Goal: Communication & Community: Answer question/provide support

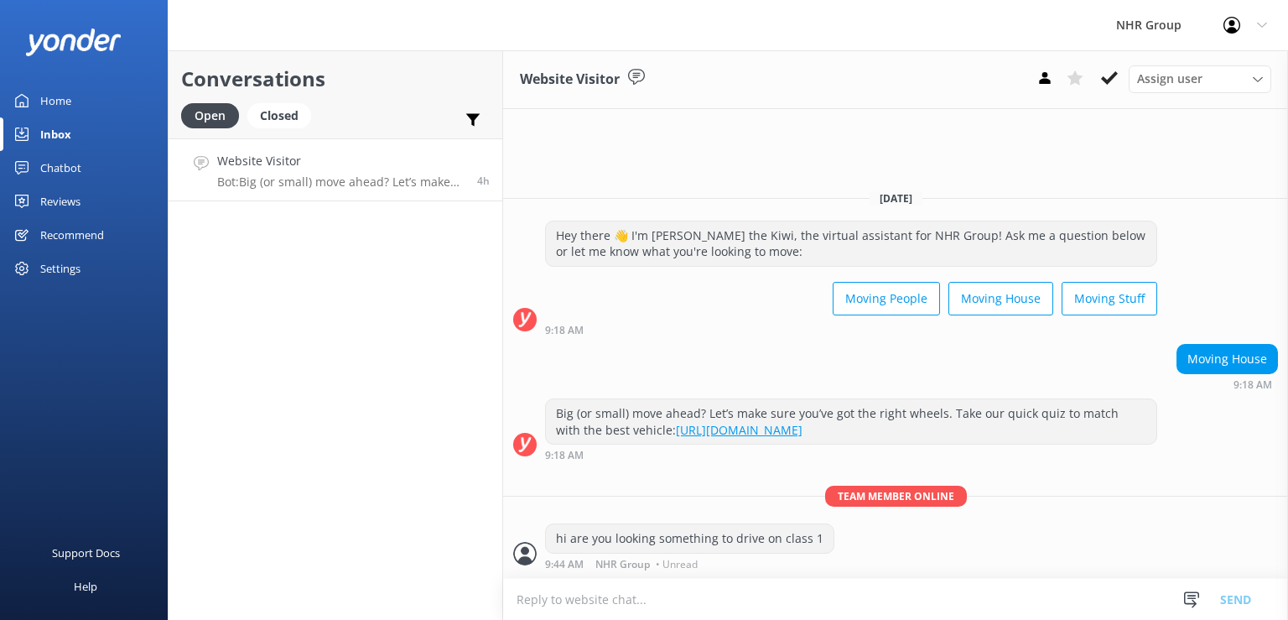
click at [314, 159] on h4 "Website Visitor" at bounding box center [340, 161] width 247 height 18
click at [282, 126] on div "Closed" at bounding box center [279, 115] width 64 height 25
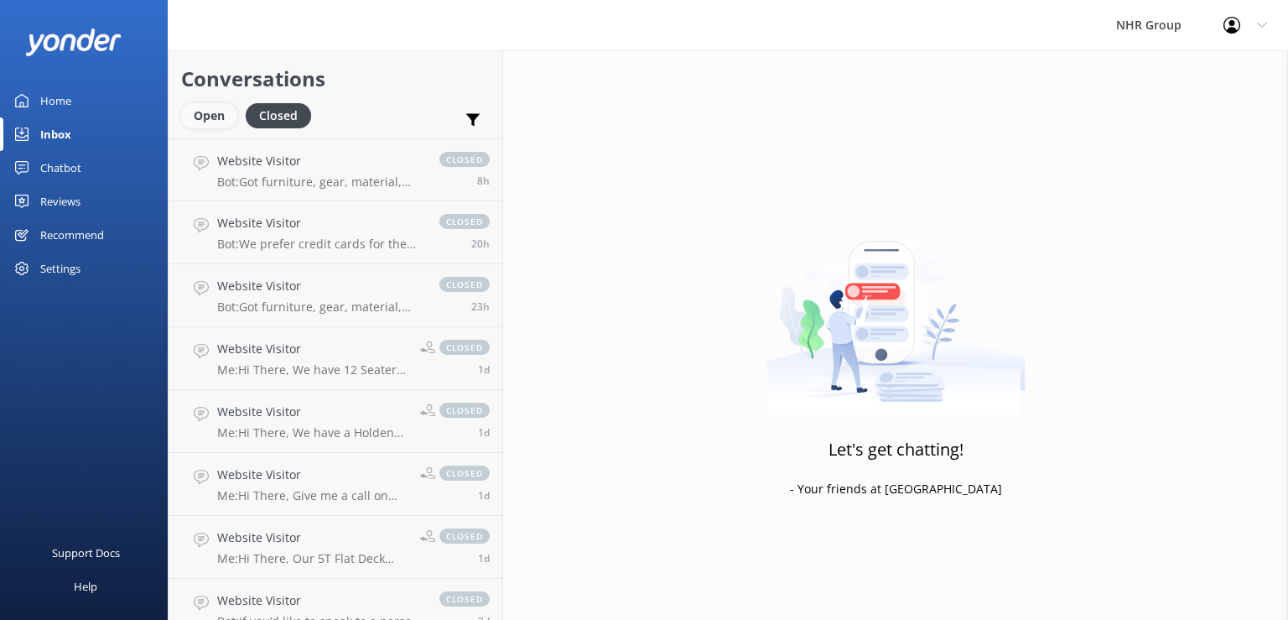
click at [222, 117] on div "Open" at bounding box center [209, 115] width 56 height 25
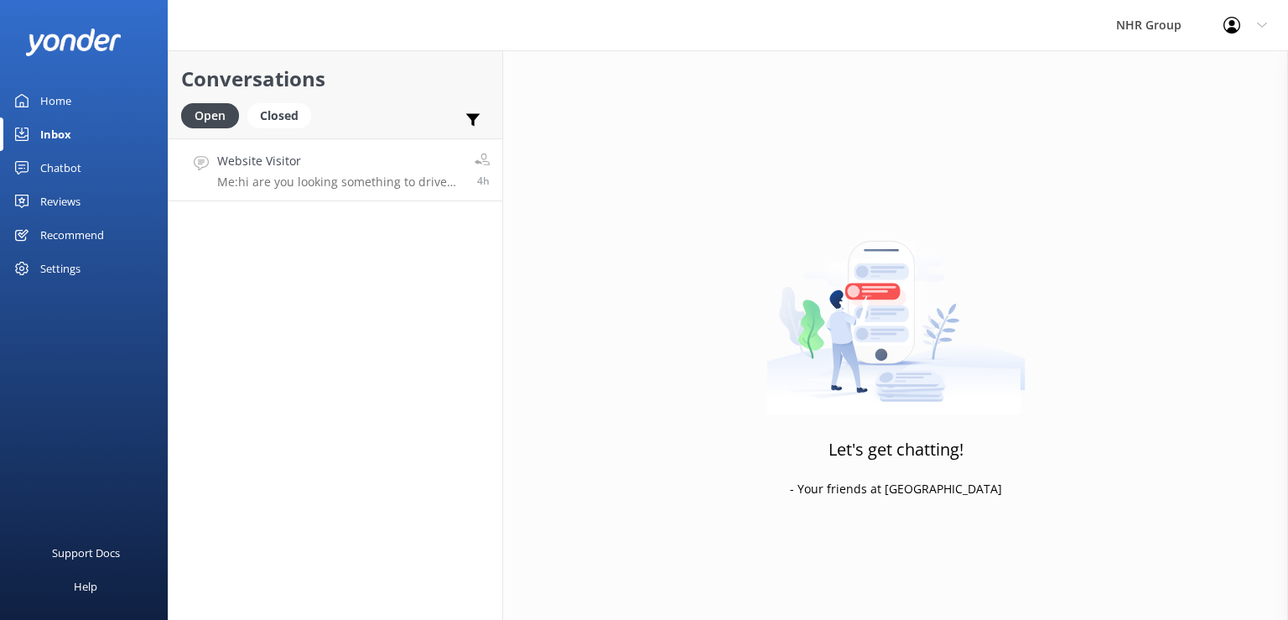
click at [277, 173] on div "Website Visitor Me: hi are you looking something to drive on class 1" at bounding box center [339, 170] width 245 height 36
